Goal: Task Accomplishment & Management: Manage account settings

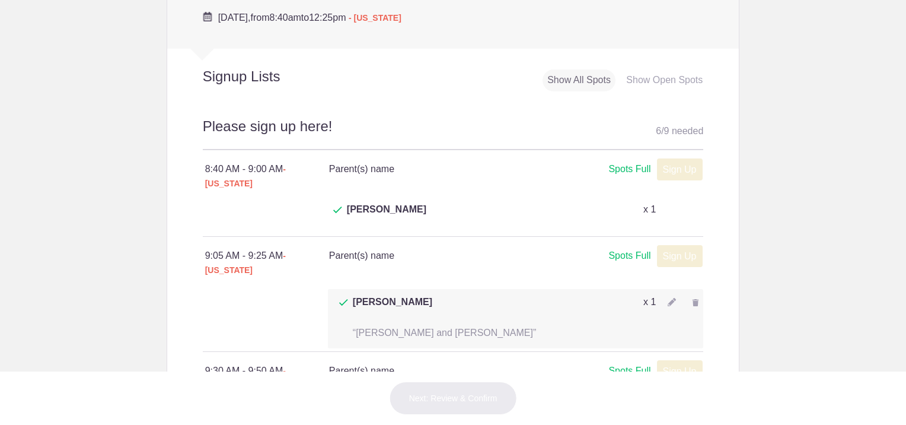
scroll to position [572, 0]
click at [692, 299] on img at bounding box center [695, 302] width 7 height 7
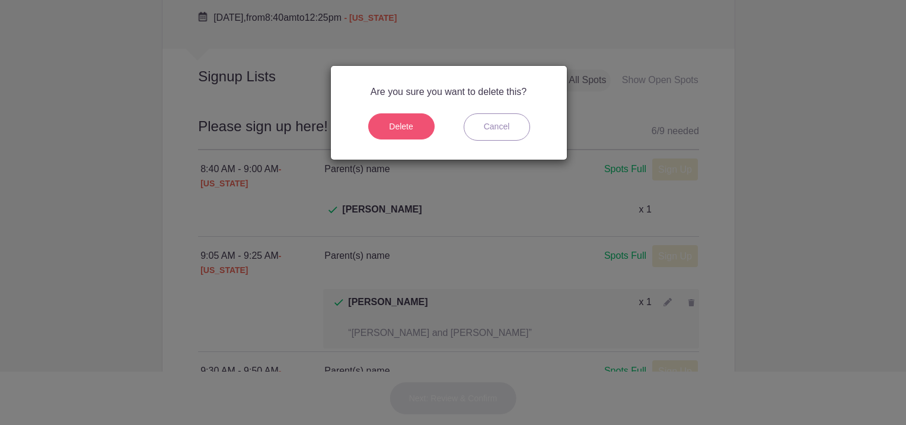
click at [416, 113] on button "Delete" at bounding box center [401, 126] width 66 height 26
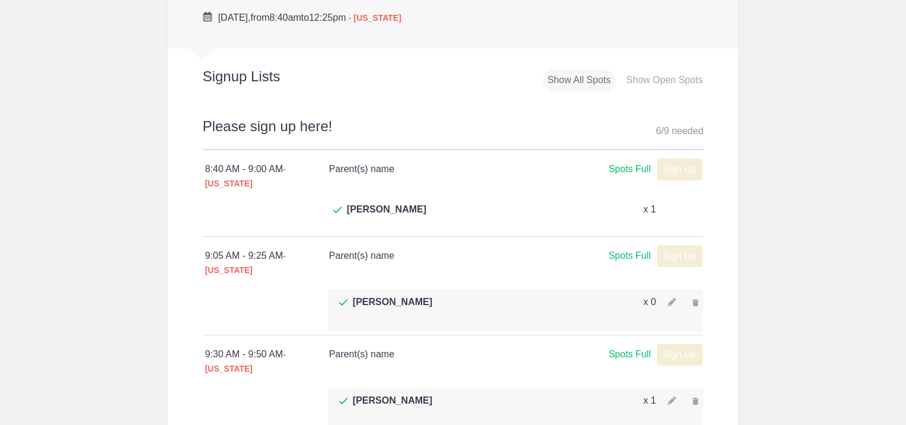
click at [688, 295] on div at bounding box center [695, 302] width 15 height 15
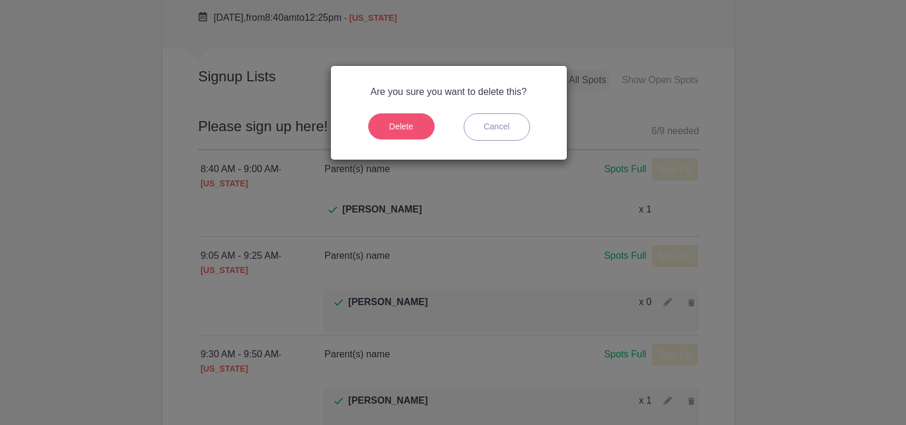
click at [398, 134] on button "Delete" at bounding box center [401, 126] width 66 height 26
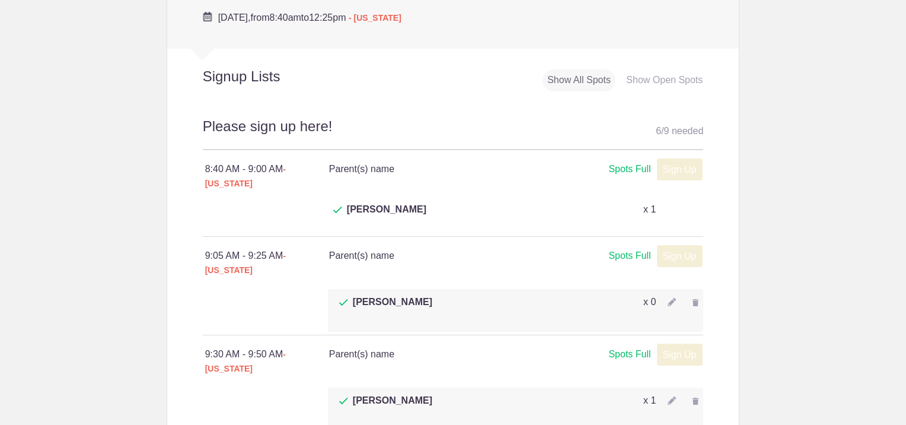
click at [692, 397] on img at bounding box center [695, 400] width 7 height 7
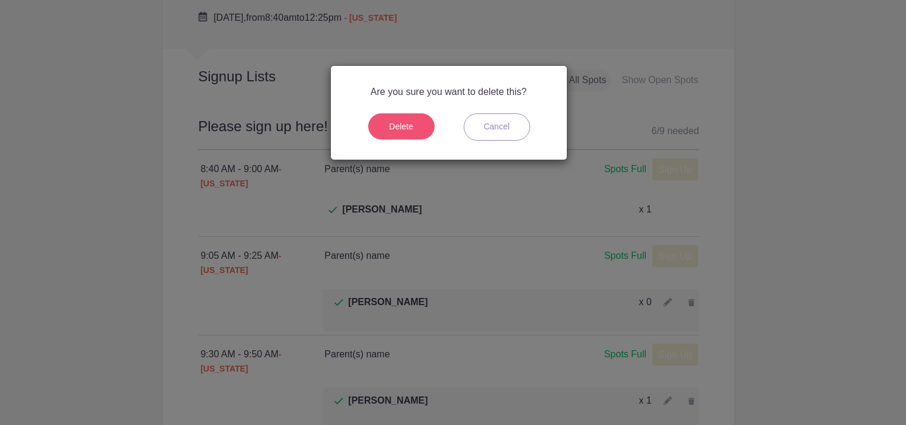
click at [417, 118] on button "Delete" at bounding box center [401, 126] width 66 height 26
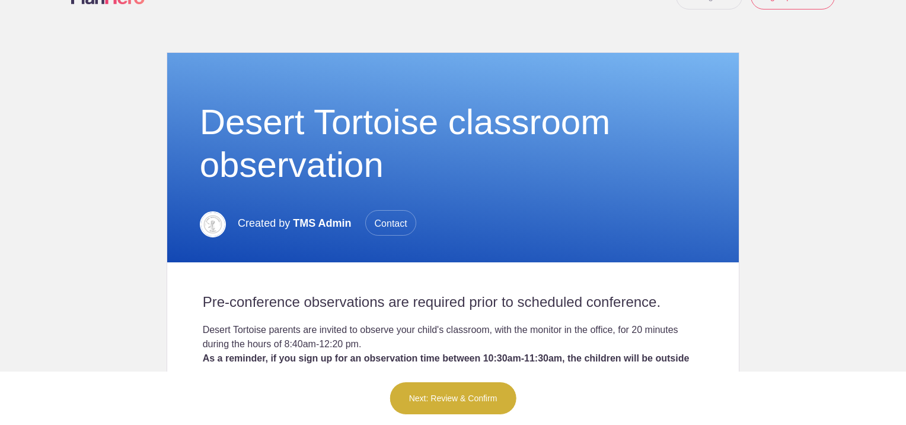
scroll to position [0, 0]
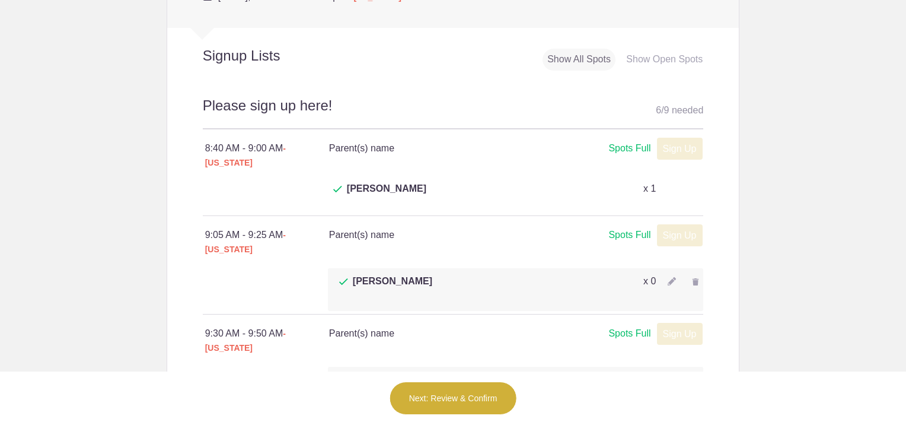
scroll to position [613, 0]
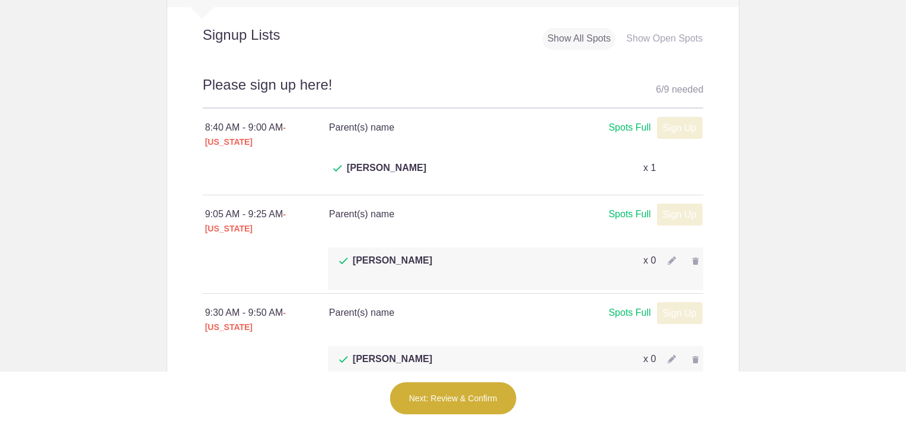
click at [668, 256] on img at bounding box center [672, 260] width 8 height 8
type input "1"
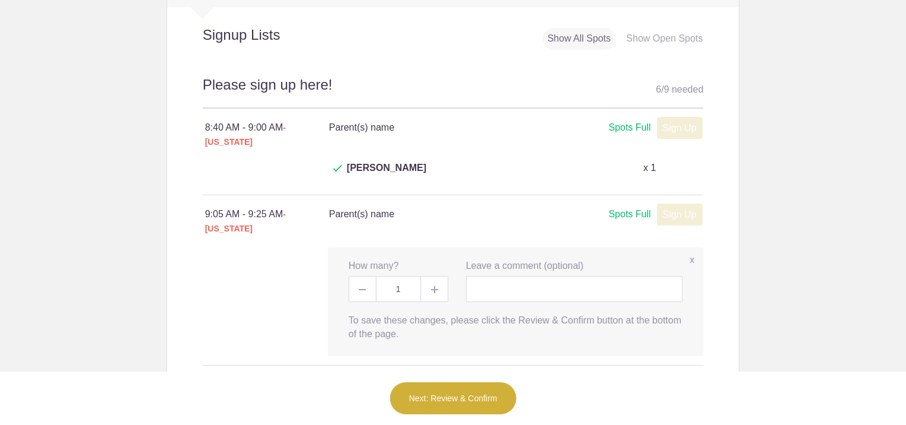
click at [666, 259] on div "x Leave a comment (optional) Person's Name Person's E-mail" at bounding box center [574, 280] width 235 height 43
click at [268, 247] on div at bounding box center [453, 306] width 501 height 118
click at [690, 253] on label "x" at bounding box center [692, 260] width 5 height 14
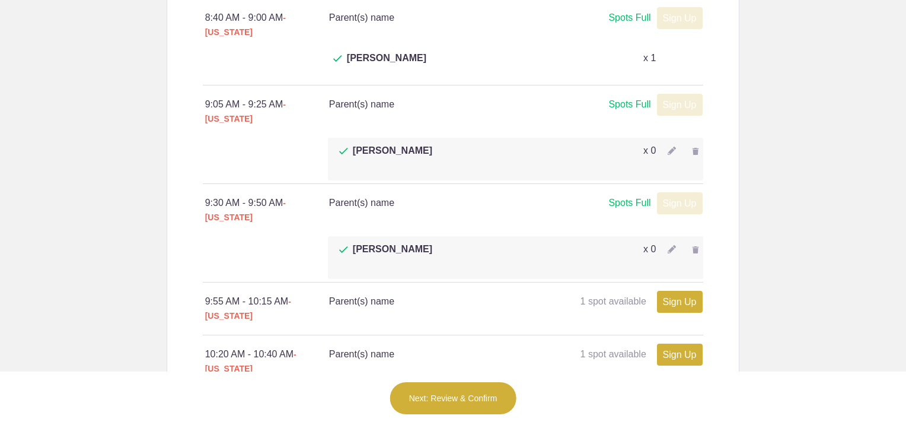
scroll to position [677, 0]
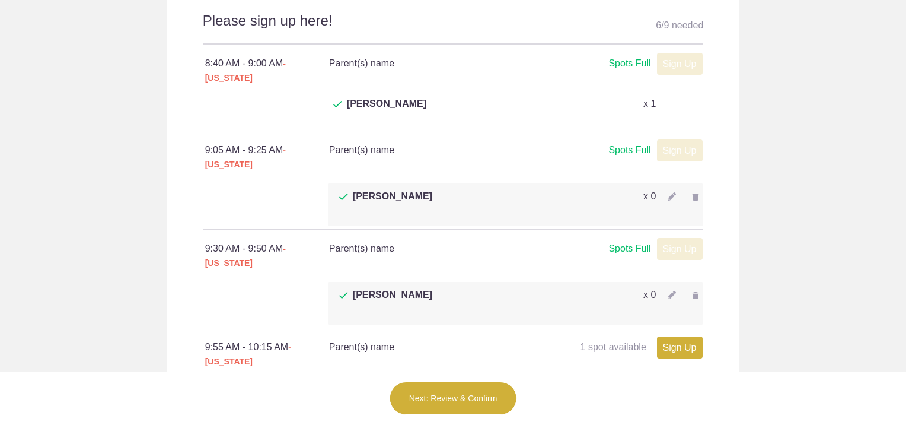
click at [668, 192] on img at bounding box center [672, 196] width 8 height 8
type input "1"
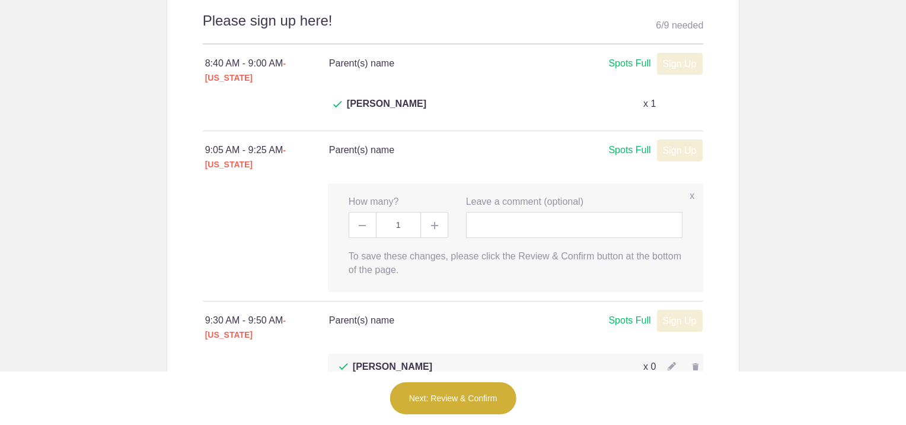
click at [690, 189] on label "x" at bounding box center [692, 196] width 5 height 14
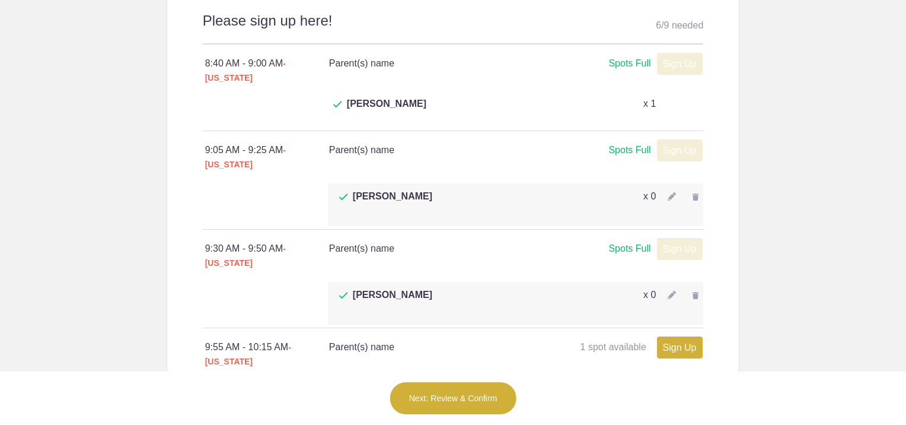
click at [693, 189] on div at bounding box center [695, 196] width 15 height 15
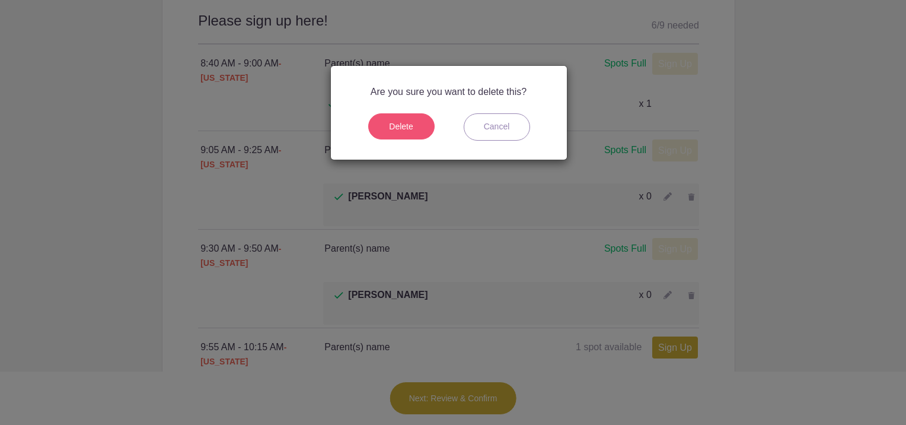
click at [399, 130] on button "Delete" at bounding box center [401, 126] width 66 height 26
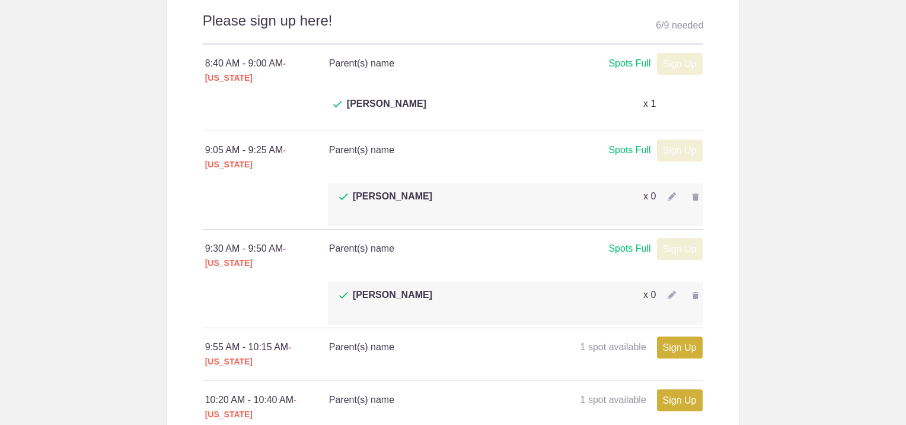
click at [693, 292] on img at bounding box center [695, 295] width 7 height 7
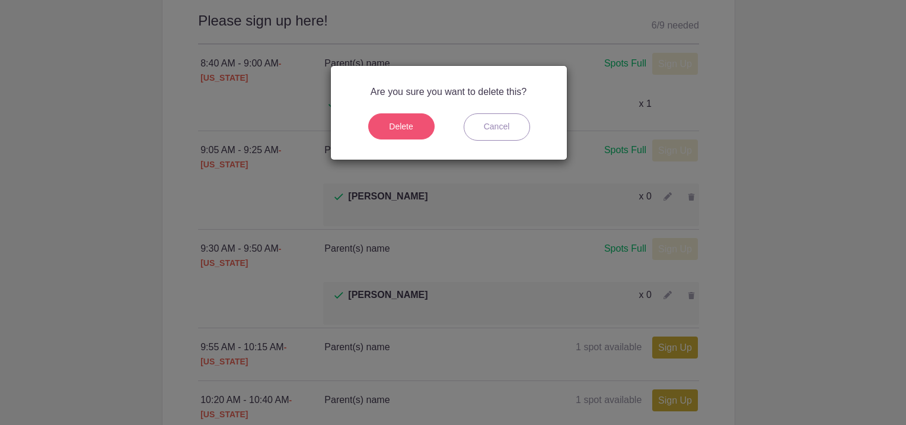
click at [414, 135] on button "Delete" at bounding box center [401, 126] width 66 height 26
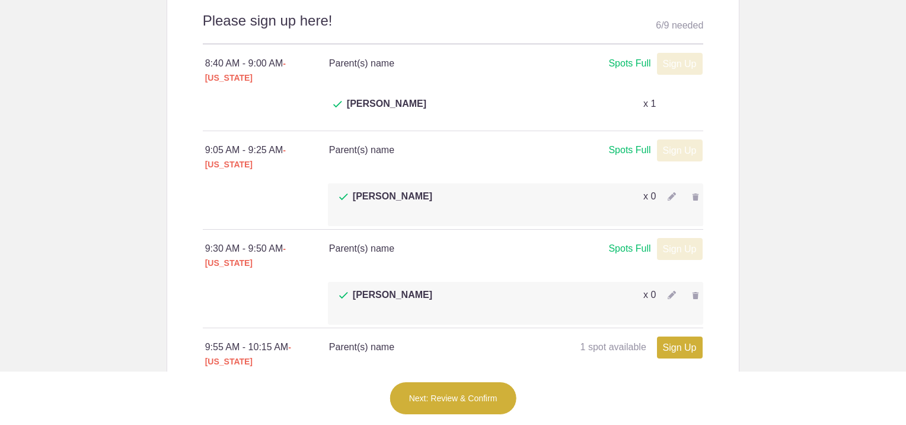
scroll to position [0, 0]
